Goal: Task Accomplishment & Management: Manage account settings

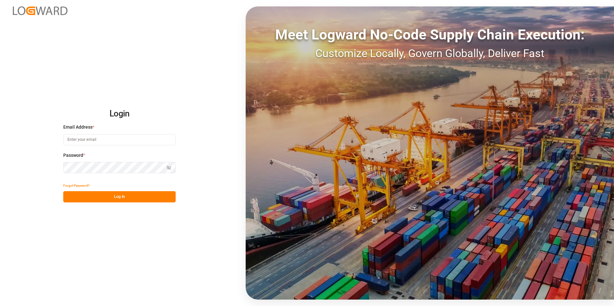
type input "[PERSON_NAME][EMAIL_ADDRESS][PERSON_NAME][DOMAIN_NAME]"
click at [151, 190] on button "Log In" at bounding box center [119, 196] width 112 height 11
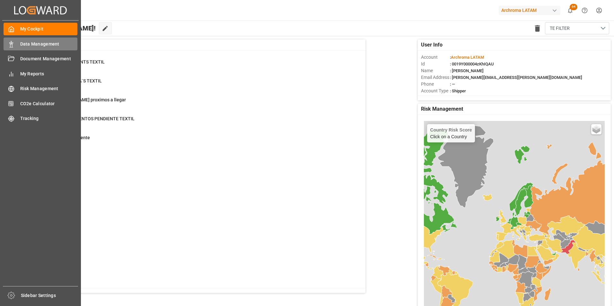
click at [23, 42] on span "Data Management" at bounding box center [48, 44] width 57 height 7
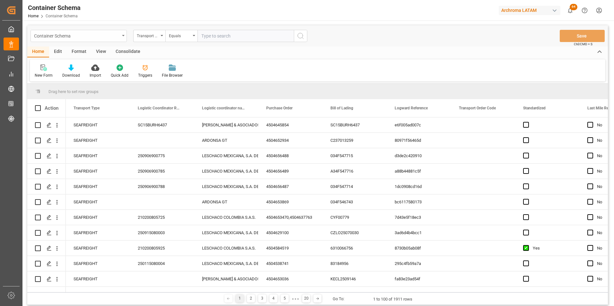
click at [104, 38] on div "Container Schema" at bounding box center [77, 35] width 86 height 8
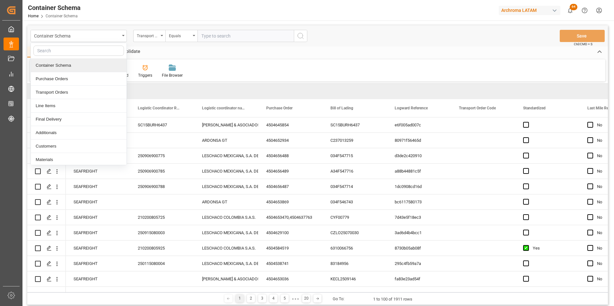
click at [94, 71] on div "Container Schema" at bounding box center [79, 65] width 96 height 13
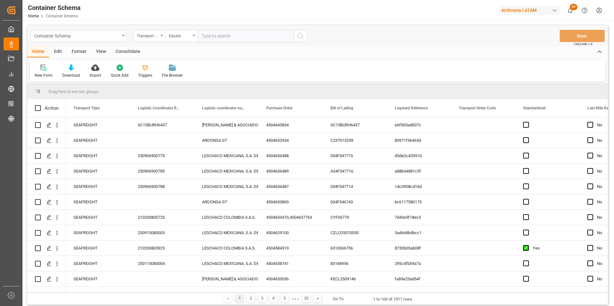
click at [101, 40] on div "Container Schema" at bounding box center [79, 36] width 96 height 12
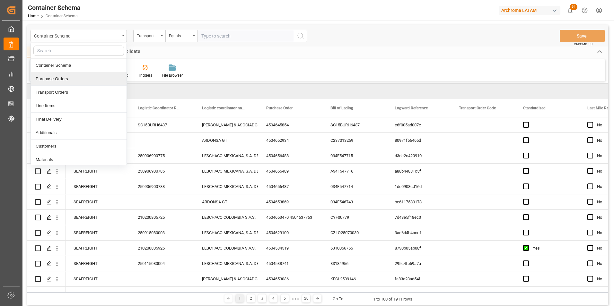
click at [93, 74] on div "Purchase Orders" at bounding box center [79, 78] width 96 height 13
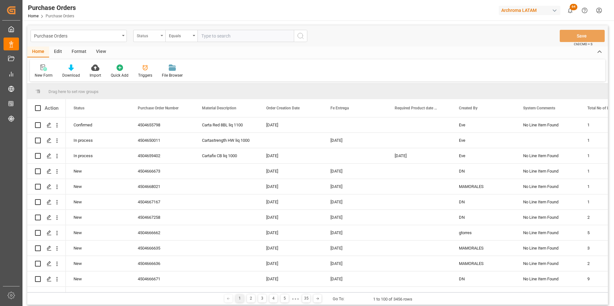
click at [153, 40] on div "Status" at bounding box center [149, 36] width 32 height 12
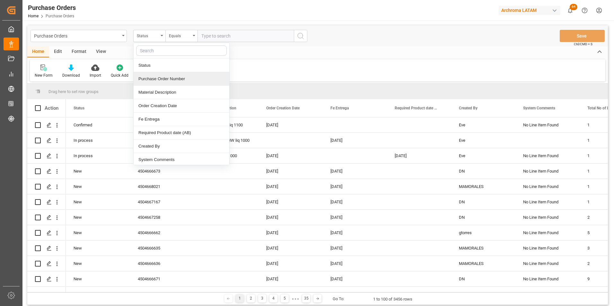
click at [174, 82] on div "Purchase Order Number" at bounding box center [182, 78] width 96 height 13
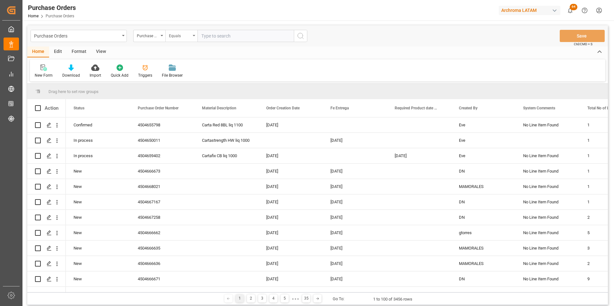
click at [178, 40] on div "Equals" at bounding box center [181, 36] width 32 height 12
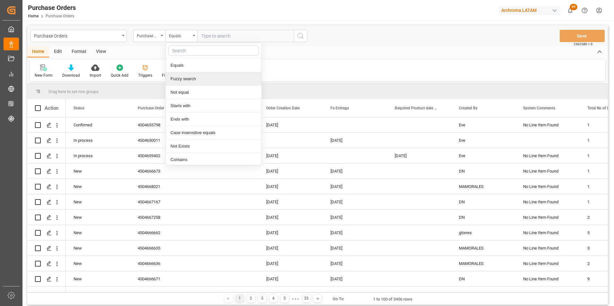
click at [194, 82] on div "Fuzzy search" at bounding box center [214, 78] width 96 height 13
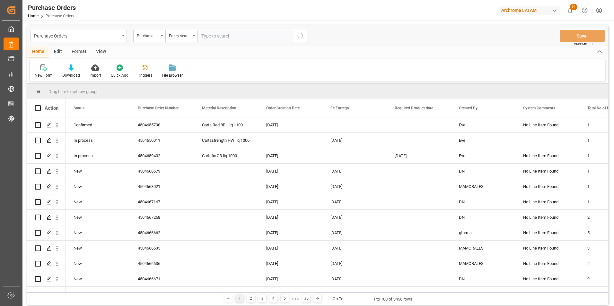
click at [265, 33] on input "text" at bounding box center [246, 36] width 96 height 12
paste input "4504662312"
type input "4504662312"
click at [299, 38] on icon "search button" at bounding box center [301, 36] width 8 height 8
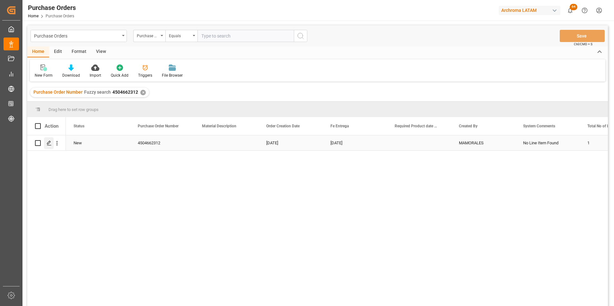
click at [50, 145] on icon "Press SPACE to select this row." at bounding box center [49, 143] width 5 height 5
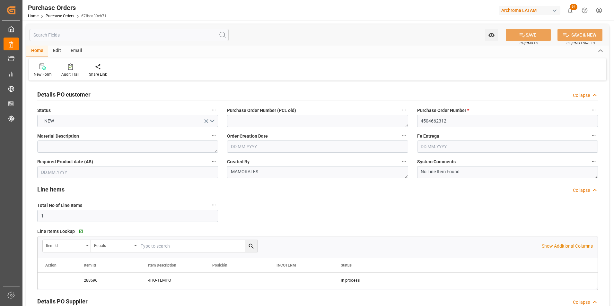
type input "[DATE]"
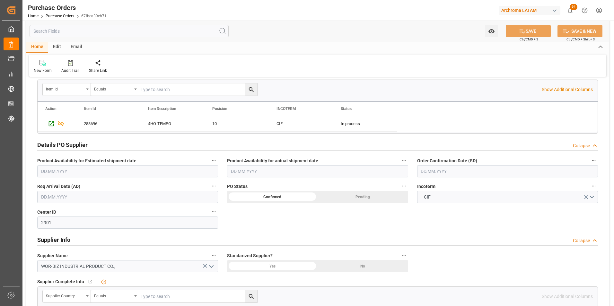
scroll to position [161, 0]
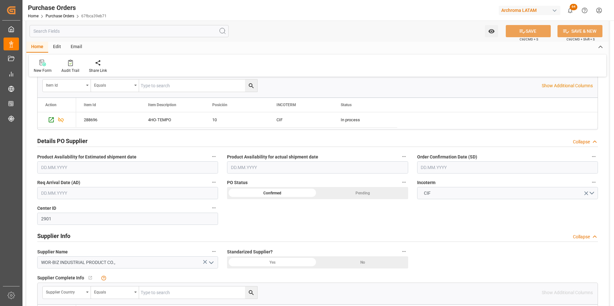
click at [408, 168] on input "text" at bounding box center [507, 168] width 181 height 12
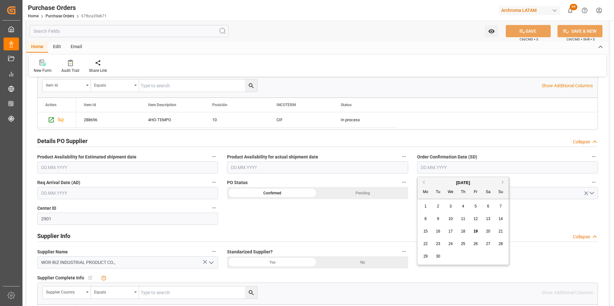
click at [408, 190] on div "1 2 3 4 5 6 7" at bounding box center [463, 206] width 88 height 13
click at [408, 190] on span "22" at bounding box center [425, 244] width 4 height 4
type input "[DATE]"
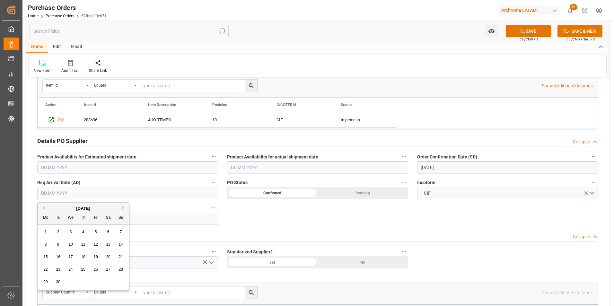
click at [79, 190] on input "text" at bounding box center [127, 193] width 181 height 12
click at [38, 190] on div "[DATE] Mo Tu We Th Fr Sa Su 1 2 3 4 5 6 7 8 9 10 11 12 13 14 15 16 17 18 19 20 …" at bounding box center [84, 247] width 92 height 88
click at [123, 190] on div "[DATE]" at bounding box center [83, 209] width 91 height 6
click at [123, 190] on button "Next Month" at bounding box center [124, 208] width 4 height 4
click at [119, 190] on span "19" at bounding box center [121, 257] width 4 height 4
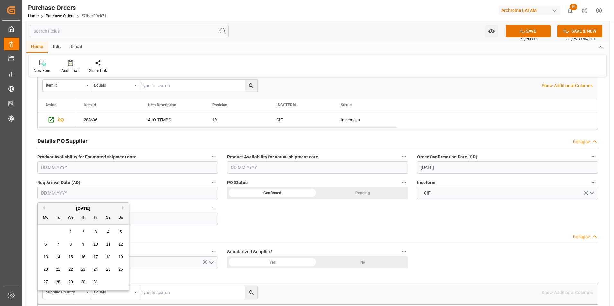
type input "[DATE]"
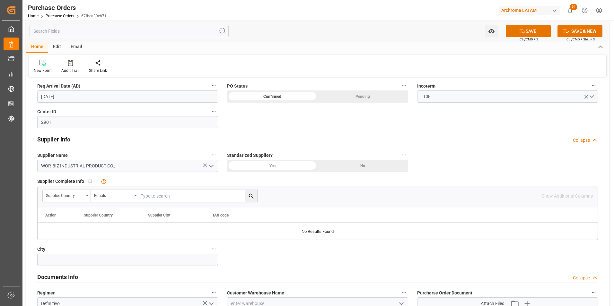
scroll to position [353, 0]
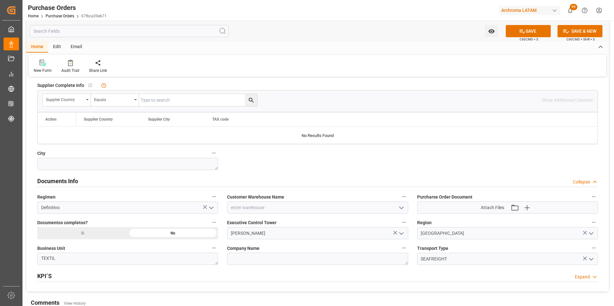
click at [401, 190] on icon "open menu" at bounding box center [402, 208] width 8 height 8
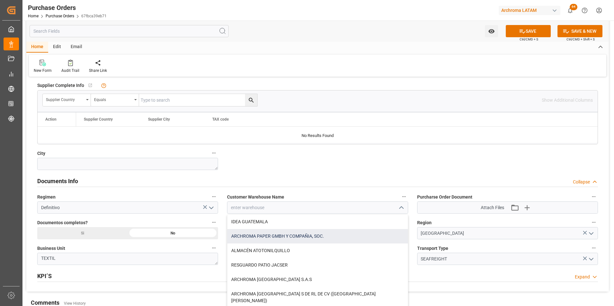
click at [259, 190] on div "ARCHROMA PAPER GMBH Y COMPAÑIA, SOC." at bounding box center [317, 236] width 180 height 14
type input "ARCHROMA PAPER GMBH Y COMPAÑIA, SOC."
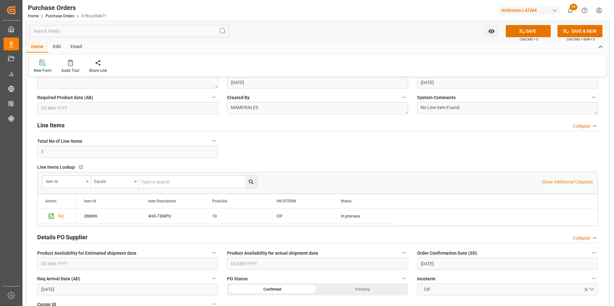
scroll to position [0, 0]
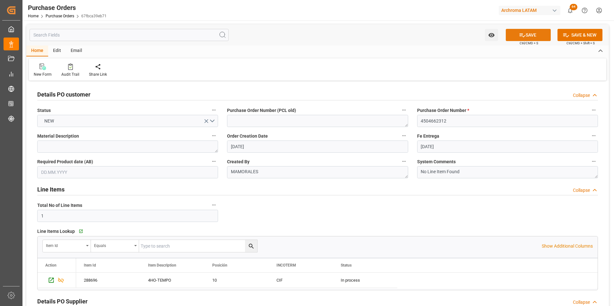
click at [408, 36] on button "SAVE" at bounding box center [528, 35] width 45 height 12
type textarea "TEXTIL"
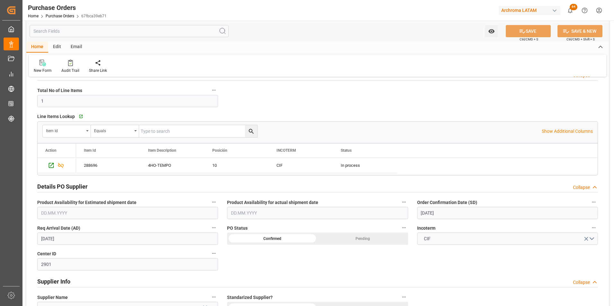
scroll to position [128, 0]
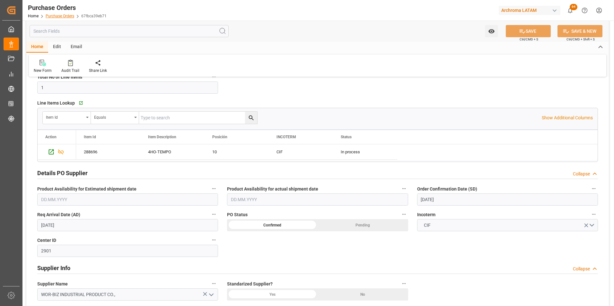
click at [72, 16] on link "Purchase Orders" at bounding box center [60, 16] width 29 height 4
